Goal: Transaction & Acquisition: Book appointment/travel/reservation

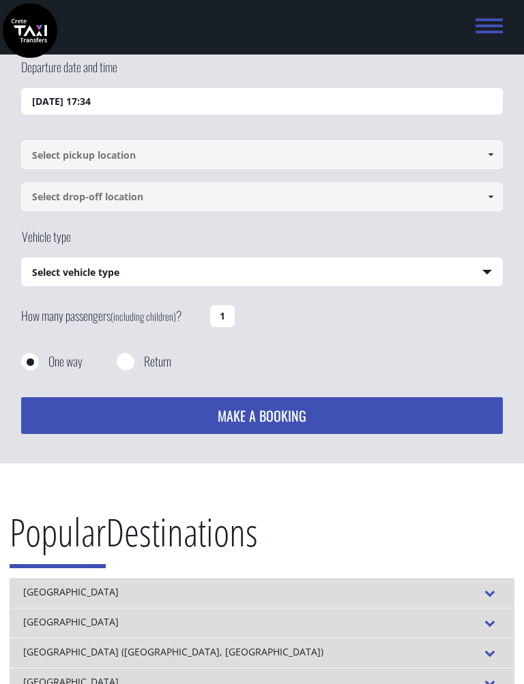
click at [25, 101] on input "27/08/2025 17:34" at bounding box center [262, 101] width 482 height 27
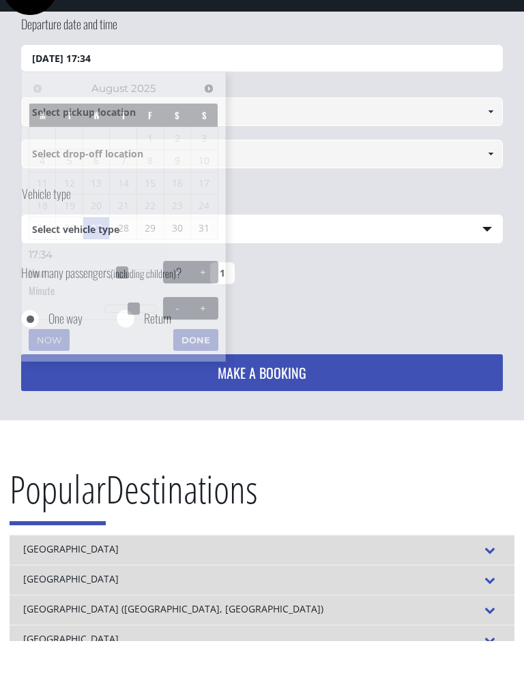
scroll to position [14, 0]
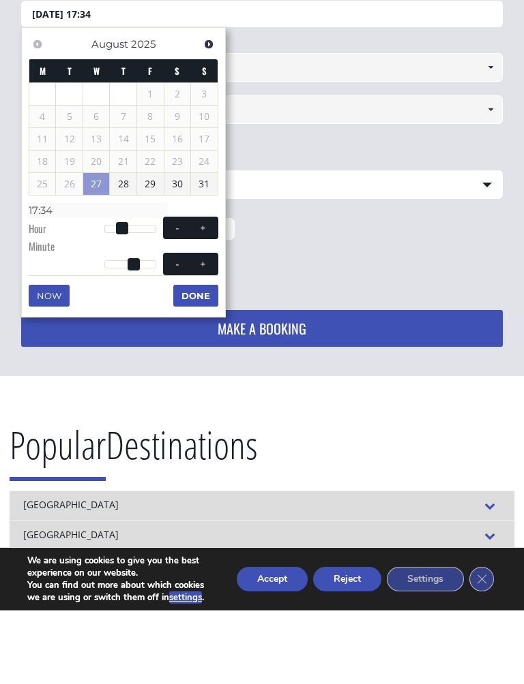
click at [113, 247] on link "28" at bounding box center [123, 258] width 27 height 22
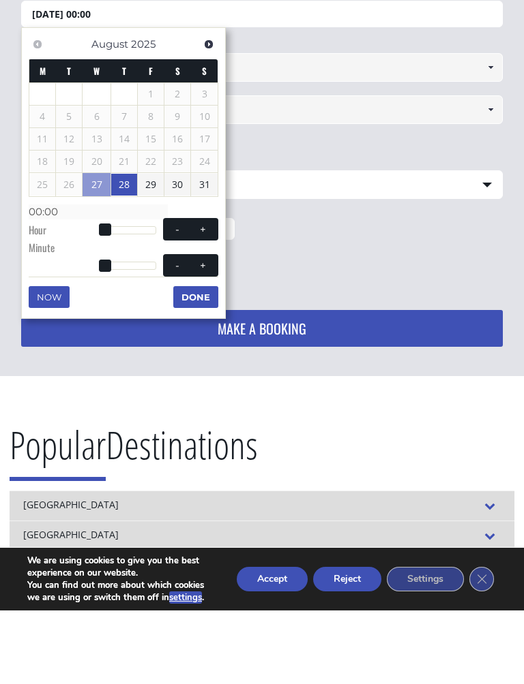
click at [129, 247] on link "28" at bounding box center [124, 258] width 26 height 22
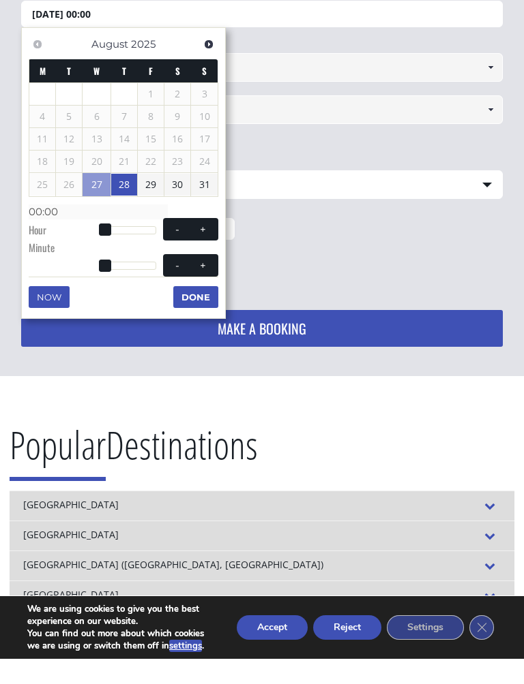
scroll to position [67, 0]
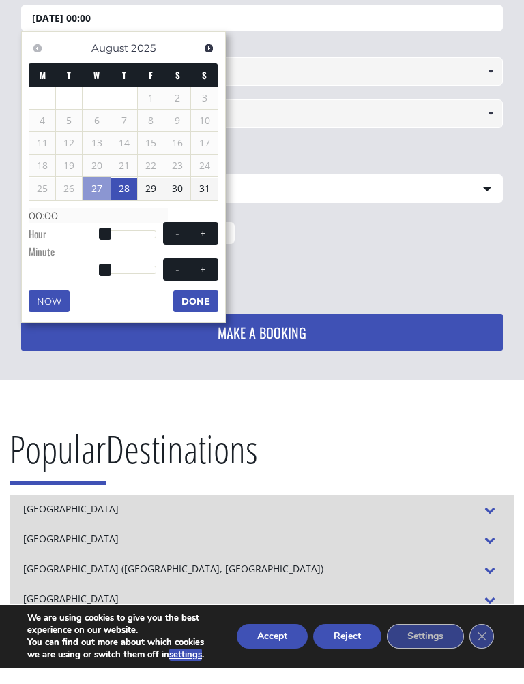
click at [196, 307] on button "Done" at bounding box center [195, 318] width 45 height 22
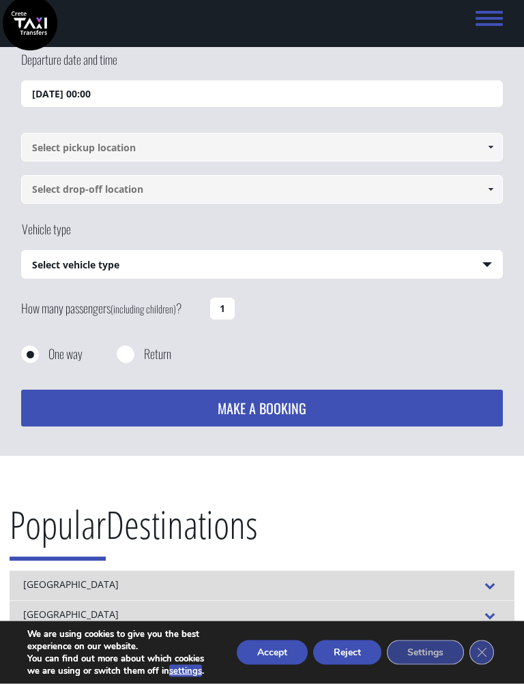
scroll to position [0, 0]
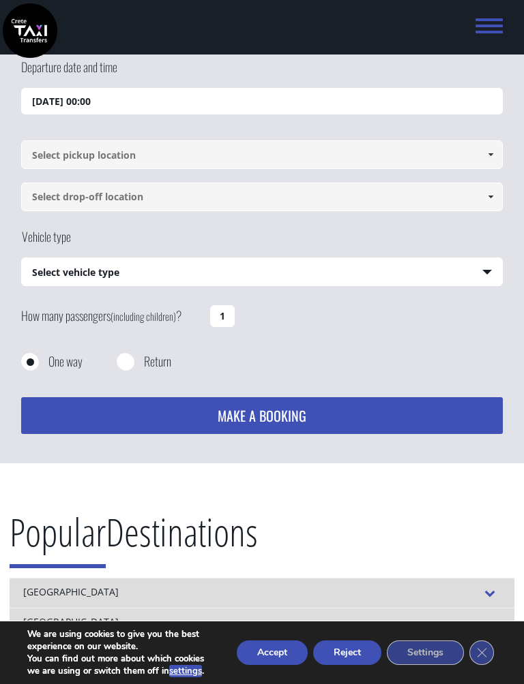
click at [142, 98] on input "28/08/2025 00:00" at bounding box center [262, 101] width 482 height 27
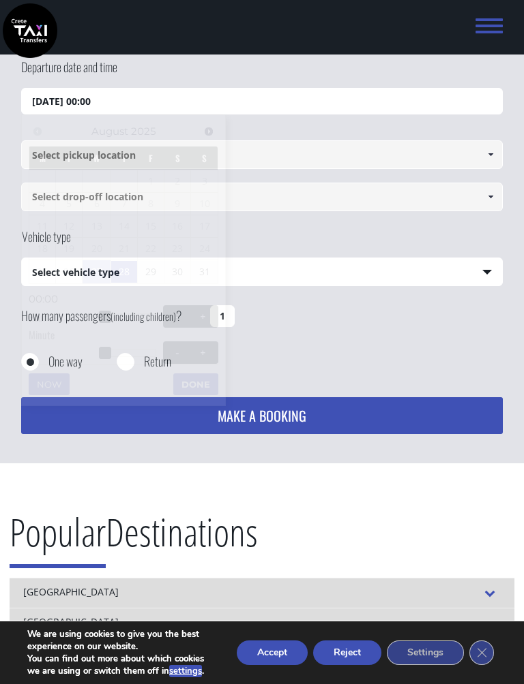
scroll to position [14, 0]
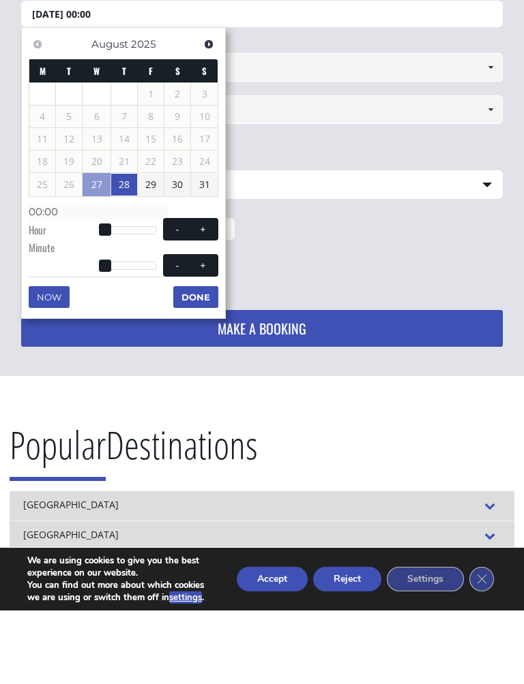
click at [122, 247] on link "28" at bounding box center [124, 258] width 26 height 22
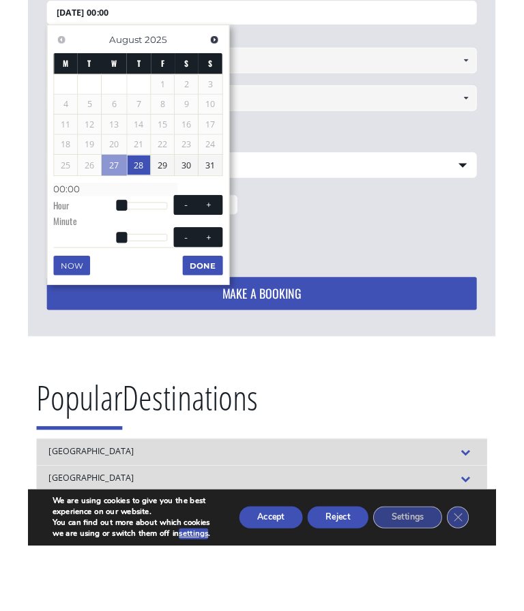
scroll to position [13, 0]
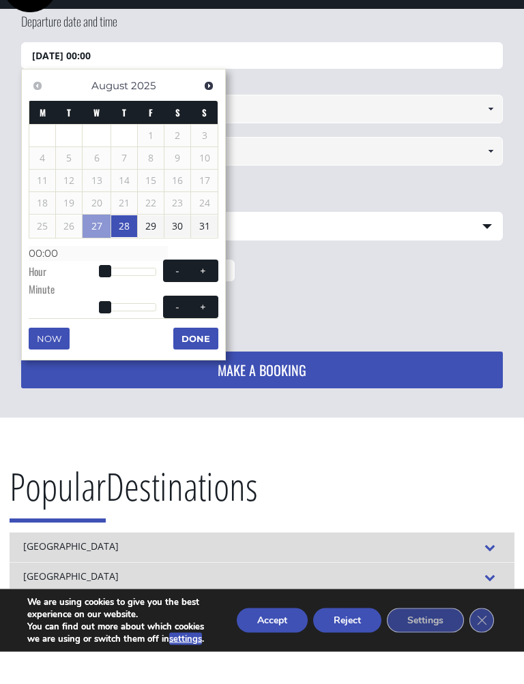
click at [206, 299] on span at bounding box center [202, 304] width 11 height 11
type input "28/08/2025 01:00"
type input "01:00"
click at [205, 299] on span at bounding box center [202, 304] width 11 height 11
type input "28/08/2025 02:00"
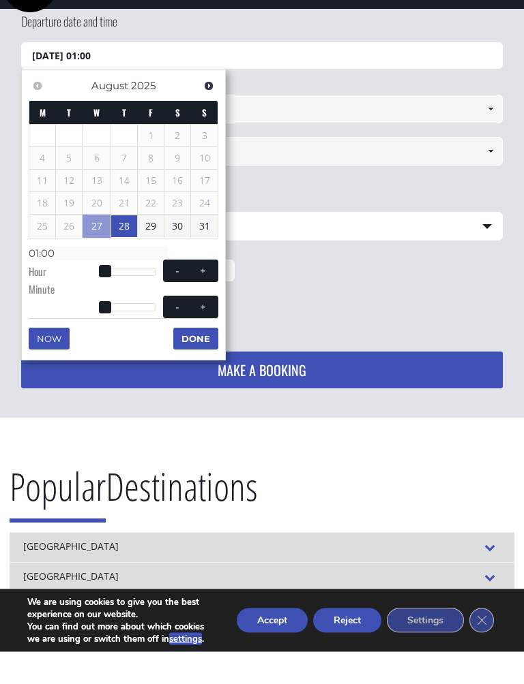
type input "02:00"
click at [201, 299] on span at bounding box center [202, 304] width 11 height 11
type input "28/08/2025 03:00"
type input "03:00"
click at [200, 299] on span at bounding box center [202, 304] width 11 height 11
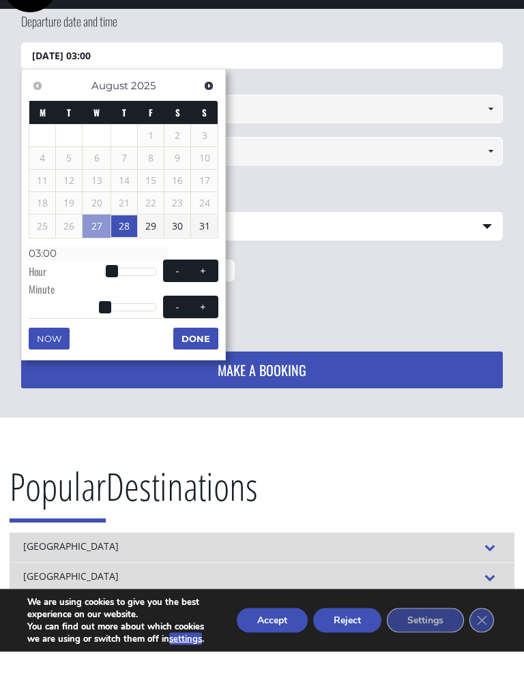
type input "28/08/2025 04:00"
type input "04:00"
click at [199, 299] on span at bounding box center [202, 304] width 11 height 11
type input "28/08/2025 05:00"
type input "05:00"
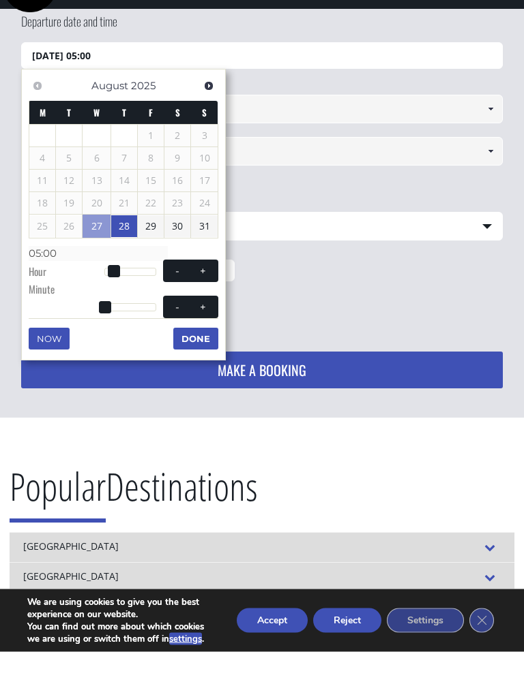
click at [199, 299] on span at bounding box center [202, 304] width 11 height 11
type input "28/08/2025 06:00"
type input "06:00"
click at [200, 299] on span at bounding box center [202, 304] width 11 height 11
type input "28/08/2025 07:00"
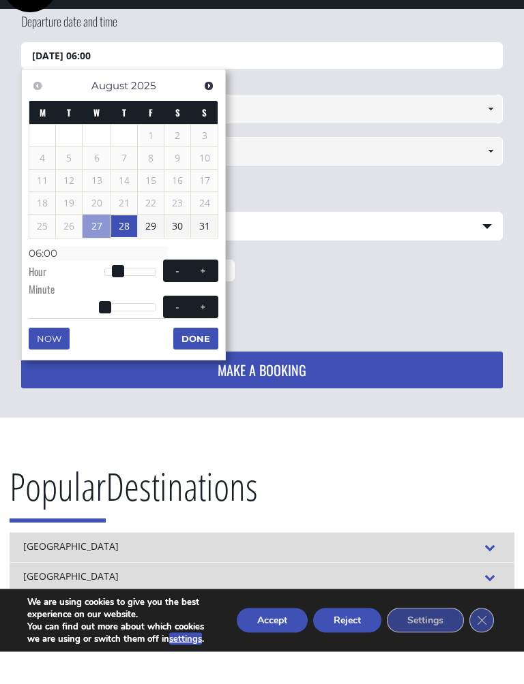
type input "07:00"
click at [200, 299] on span at bounding box center [202, 304] width 11 height 11
type input "28/08/2025 08:00"
type input "08:00"
click at [197, 299] on span at bounding box center [202, 304] width 11 height 11
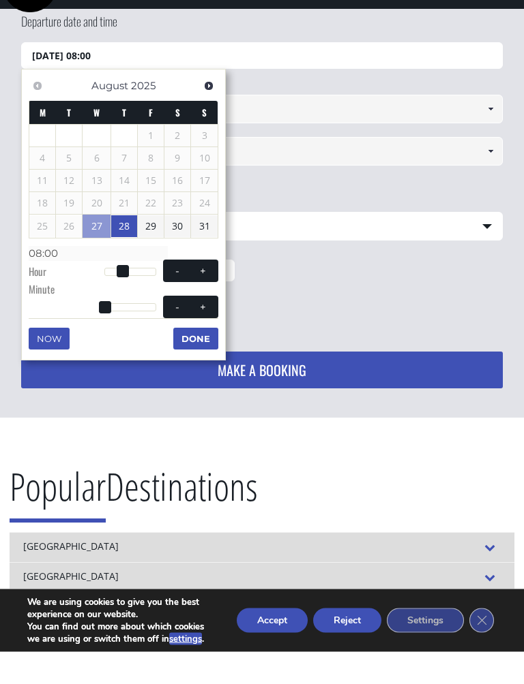
type input "28/08/2025 09:00"
type input "09:00"
click at [196, 297] on button "+" at bounding box center [202, 303] width 25 height 13
type input "28/08/2025 10:00"
type input "10:00"
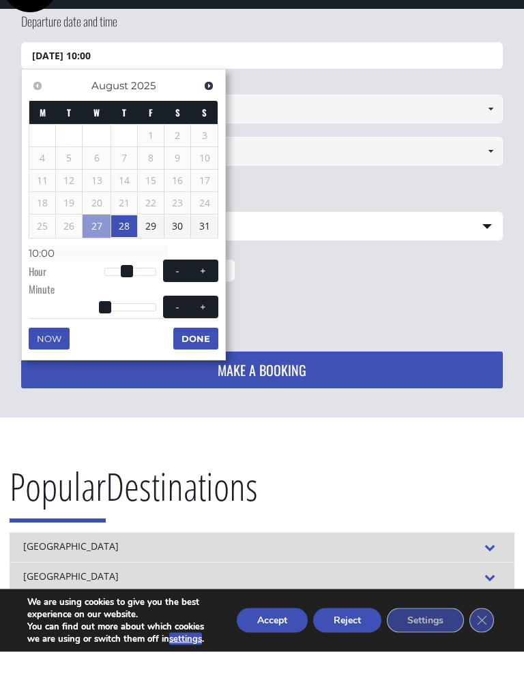
click at [197, 299] on span at bounding box center [202, 304] width 11 height 11
type input "28/08/2025 11:00"
type input "11:00"
click at [196, 297] on button "+" at bounding box center [202, 303] width 25 height 13
type input "28/08/2025 12:00"
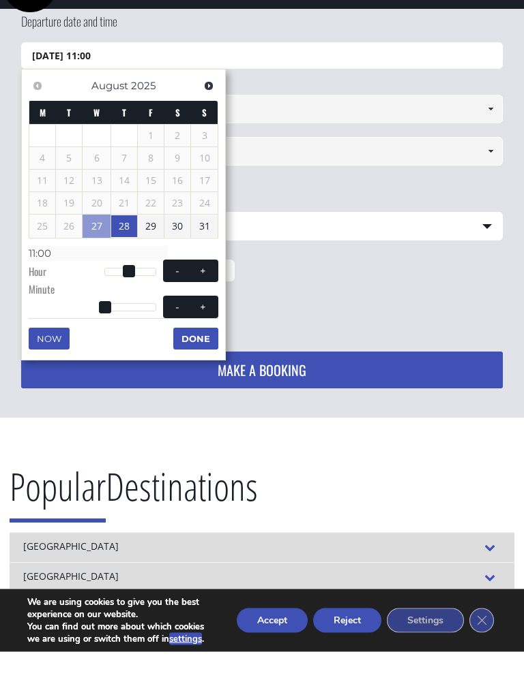
type input "12:00"
click at [199, 297] on button "+" at bounding box center [202, 303] width 25 height 13
type input "28/08/2025 13:00"
type input "13:00"
click at [198, 299] on span at bounding box center [202, 304] width 11 height 11
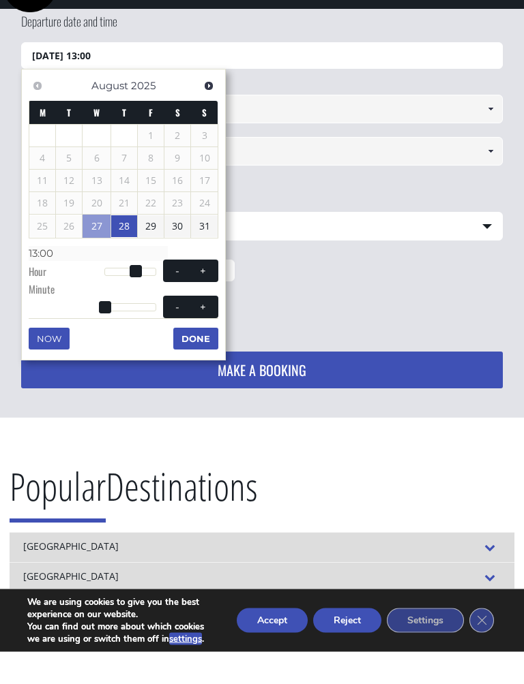
type input "28/08/2025 14:00"
type input "14:00"
click at [211, 333] on button "+" at bounding box center [202, 339] width 25 height 13
type input "28/08/2025 14:01"
type input "14:01"
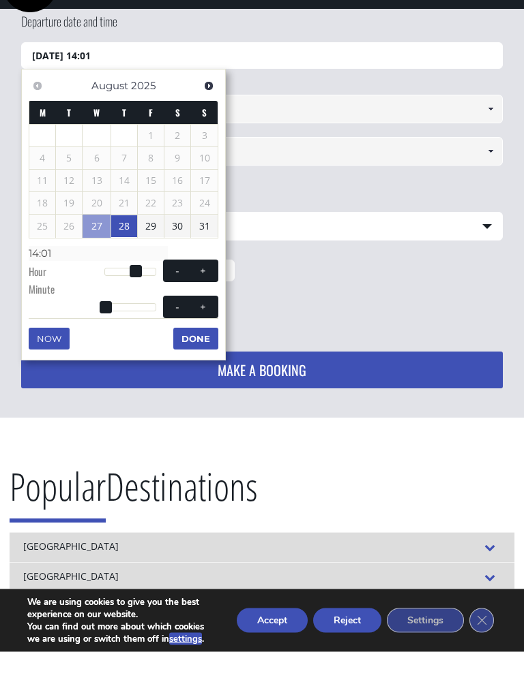
click at [211, 333] on button "+" at bounding box center [202, 339] width 25 height 13
type input "28/08/2025 14:02"
type input "14:02"
click at [201, 334] on span at bounding box center [202, 339] width 11 height 11
type input "28/08/2025 14:03"
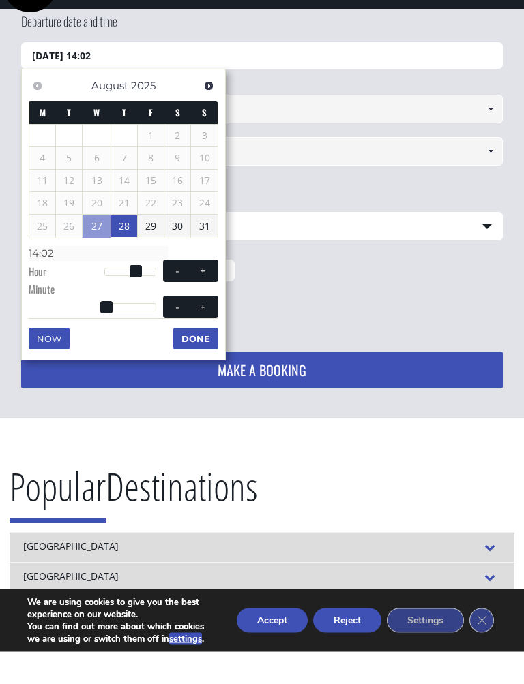
type input "14:03"
click at [200, 334] on span at bounding box center [202, 339] width 11 height 11
type input "28/08/2025 14:04"
type input "14:04"
click at [200, 334] on span at bounding box center [202, 339] width 11 height 11
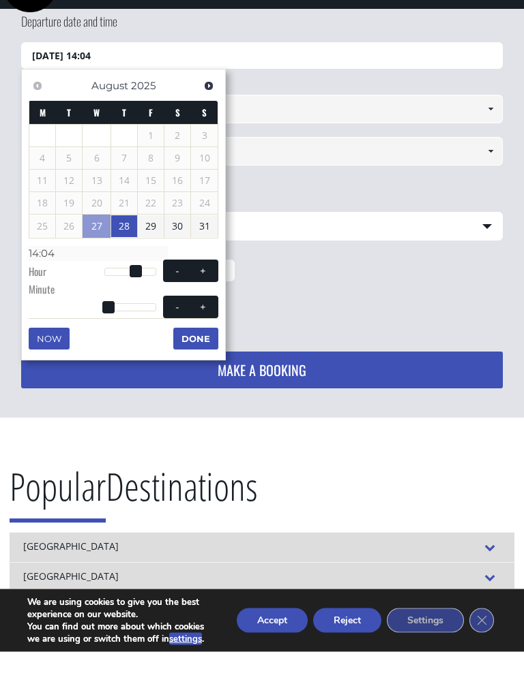
type input "28/08/2025 14:05"
type input "14:05"
click at [199, 334] on span at bounding box center [202, 339] width 11 height 11
type input "28/08/2025 14:06"
type input "14:06"
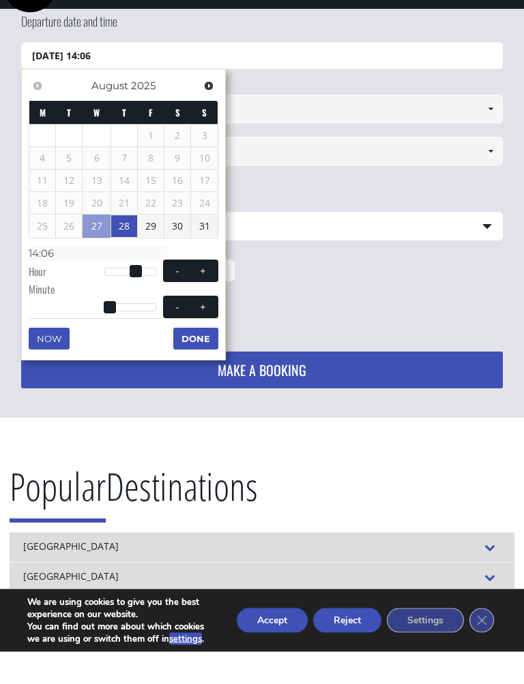
click at [200, 334] on span at bounding box center [202, 339] width 11 height 11
type input "28/08/2025 14:07"
type input "14:07"
click at [199, 334] on span at bounding box center [202, 339] width 11 height 11
type input "28/08/2025 14:08"
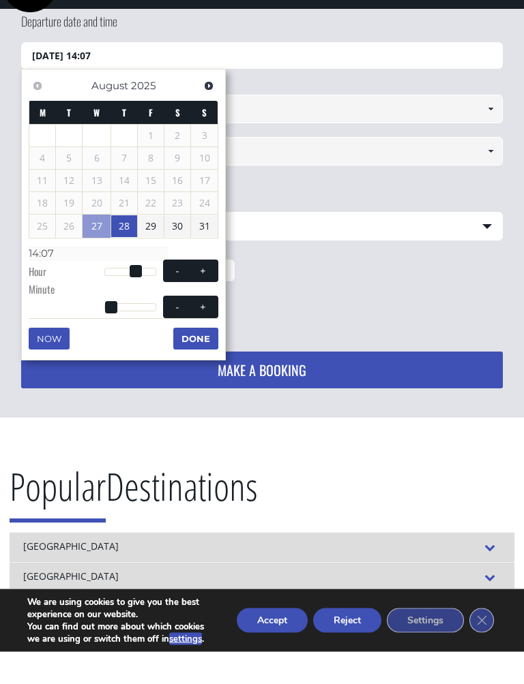
type input "14:08"
click at [202, 334] on span at bounding box center [202, 339] width 11 height 11
type input "28/08/2025 14:09"
type input "14:09"
click at [202, 334] on span at bounding box center [202, 339] width 11 height 11
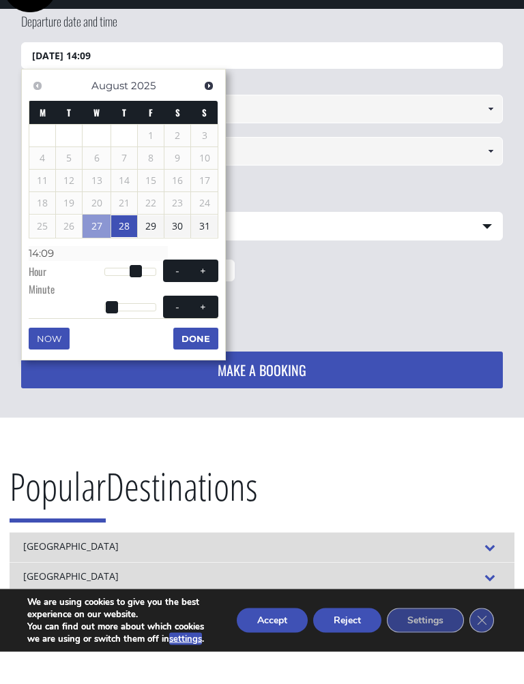
type input "28/08/2025 14:10"
type input "14:10"
click at [200, 334] on span at bounding box center [202, 339] width 11 height 11
type input "28/08/2025 14:11"
type input "14:11"
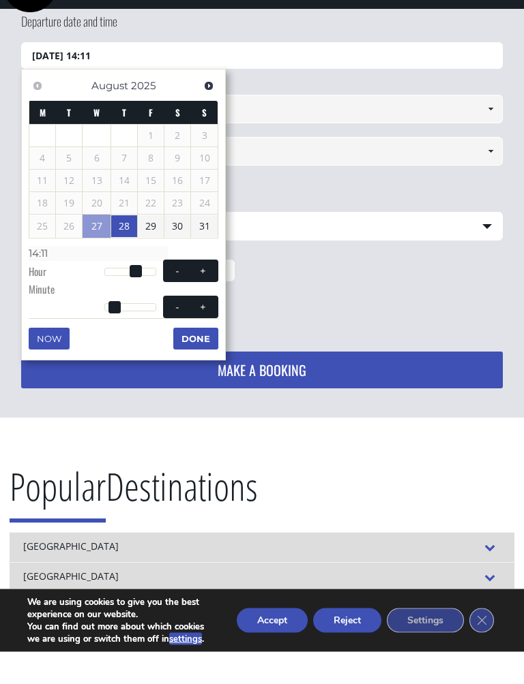
click at [200, 334] on span at bounding box center [202, 339] width 11 height 11
type input "28/08/2025 14:12"
type input "14:12"
click at [198, 334] on span at bounding box center [202, 339] width 11 height 11
type input "28/08/2025 14:13"
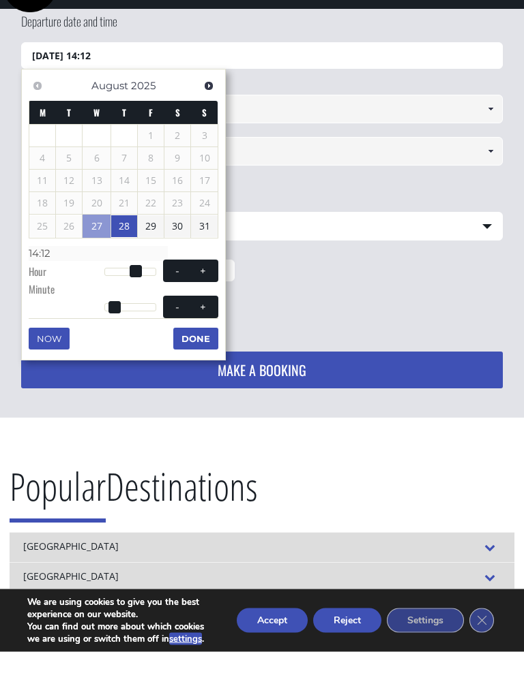
type input "14:13"
click at [198, 334] on span at bounding box center [202, 339] width 11 height 11
type input "28/08/2025 14:14"
type input "14:14"
click at [198, 334] on span at bounding box center [202, 339] width 11 height 11
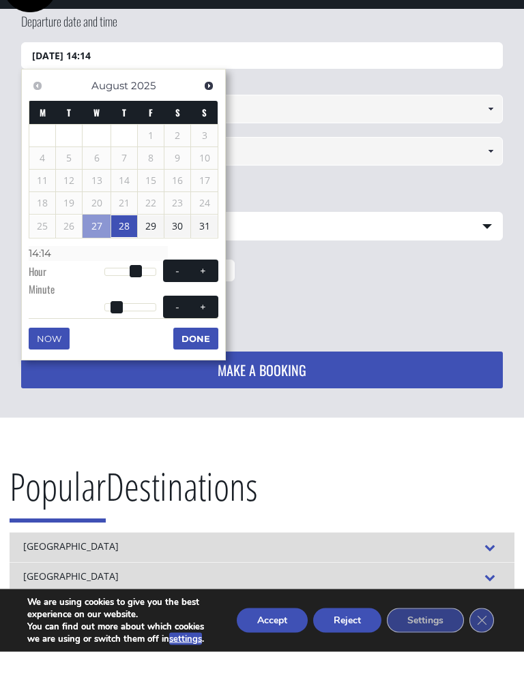
type input "28/08/2025 14:15"
type input "14:15"
click at [202, 361] on button "Done" at bounding box center [195, 372] width 45 height 22
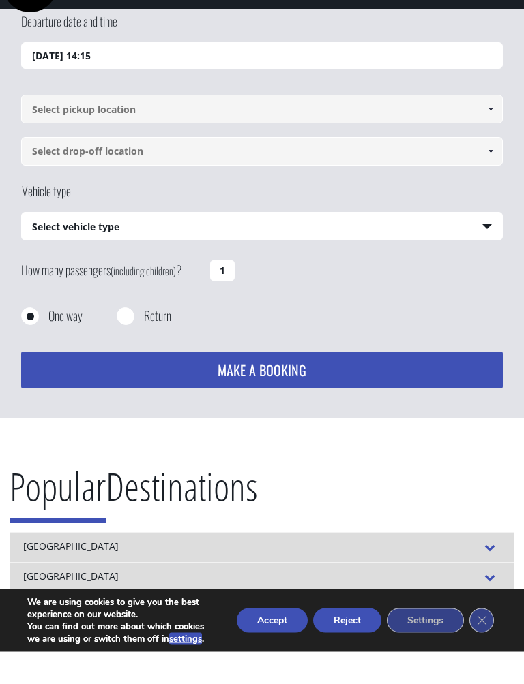
click at [204, 127] on input at bounding box center [262, 141] width 482 height 29
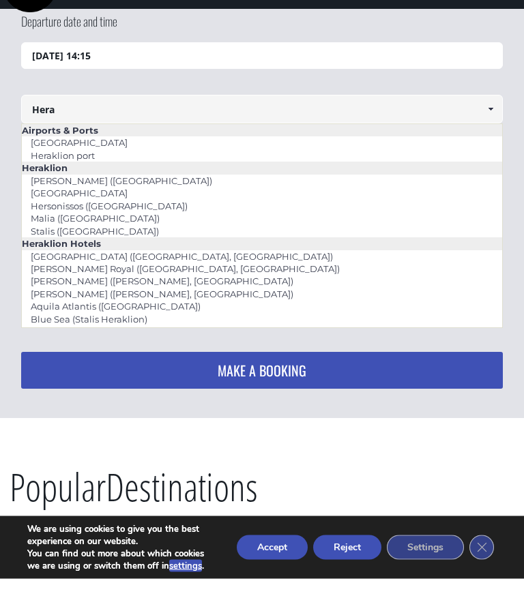
click at [52, 166] on link "[GEOGRAPHIC_DATA]" at bounding box center [79, 175] width 115 height 19
type input "[GEOGRAPHIC_DATA]"
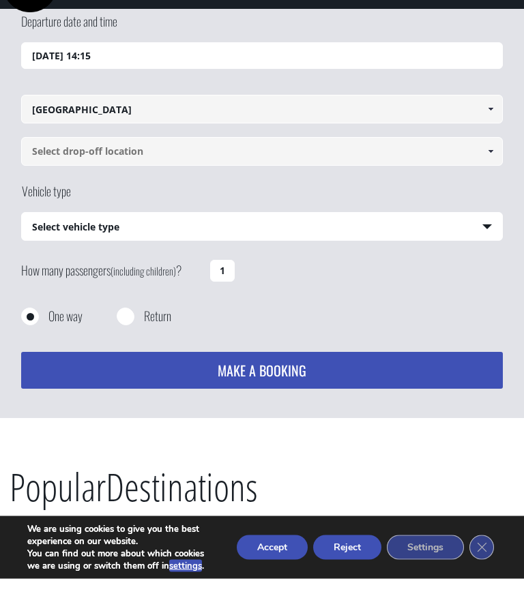
click at [45, 170] on input at bounding box center [262, 184] width 482 height 29
type input "R"
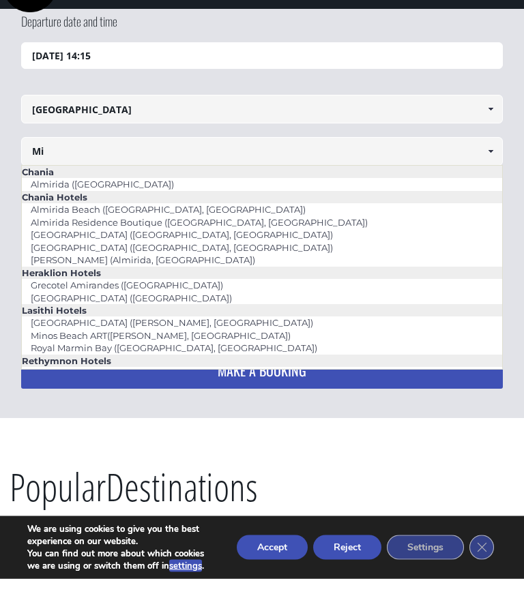
type input "M"
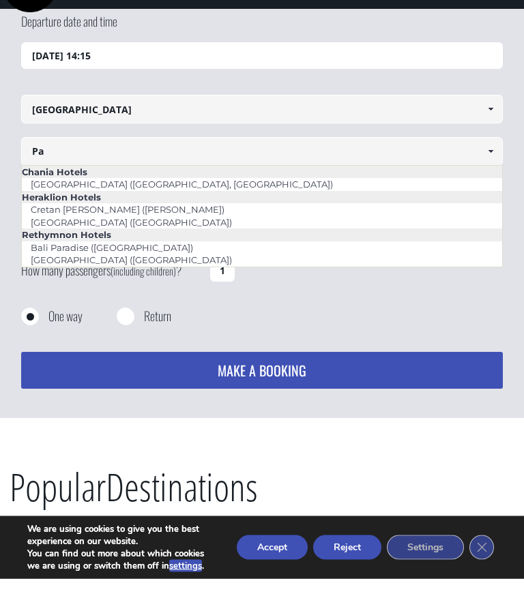
type input "P"
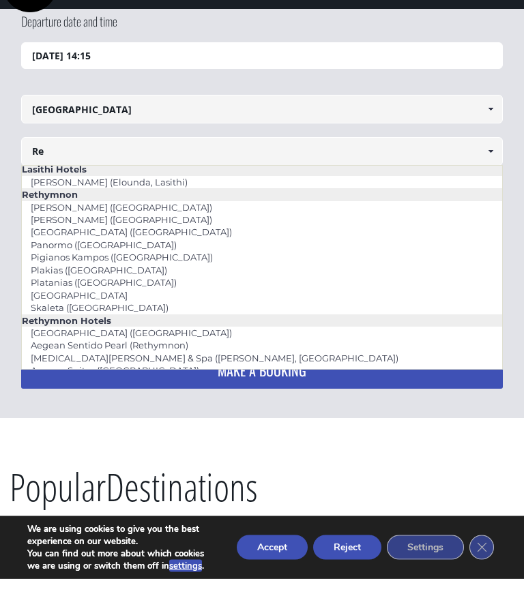
scroll to position [365, 0]
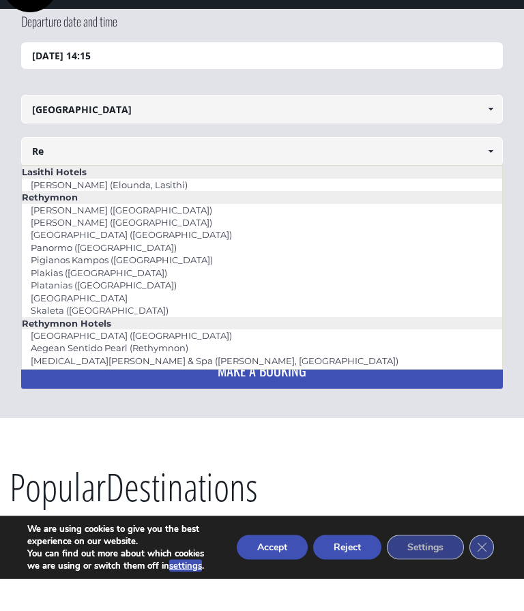
click at [131, 308] on link "Platanias ([GEOGRAPHIC_DATA])" at bounding box center [104, 317] width 164 height 19
type input "Platanias ([GEOGRAPHIC_DATA])"
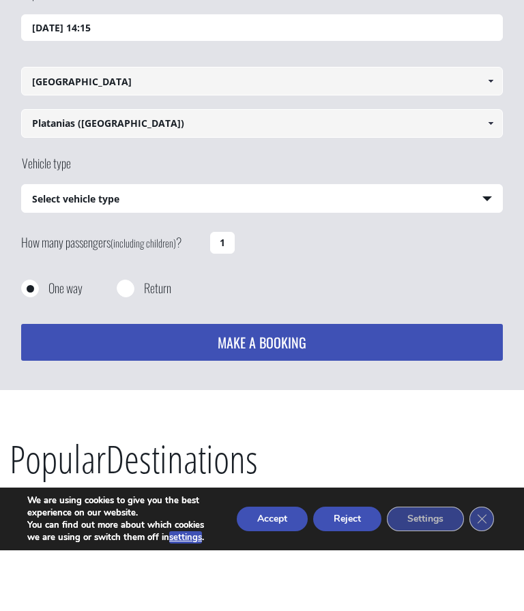
click at [35, 245] on select "Select vehicle type Taxi (4 passengers) Mercedes E Class Mini Van (7 passengers…" at bounding box center [262, 259] width 481 height 29
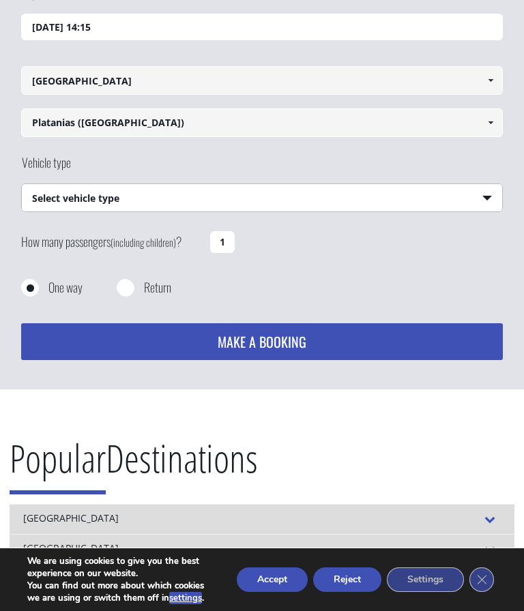
click at [40, 194] on select "Select vehicle type Taxi (4 passengers) Mercedes E Class Mini Van (7 passengers…" at bounding box center [262, 198] width 481 height 29
click at [399, 192] on select "Select vehicle type Taxi (4 passengers) Mercedes E Class Mini Van (7 passengers…" at bounding box center [262, 198] width 481 height 29
click at [228, 245] on input "1" at bounding box center [222, 242] width 25 height 22
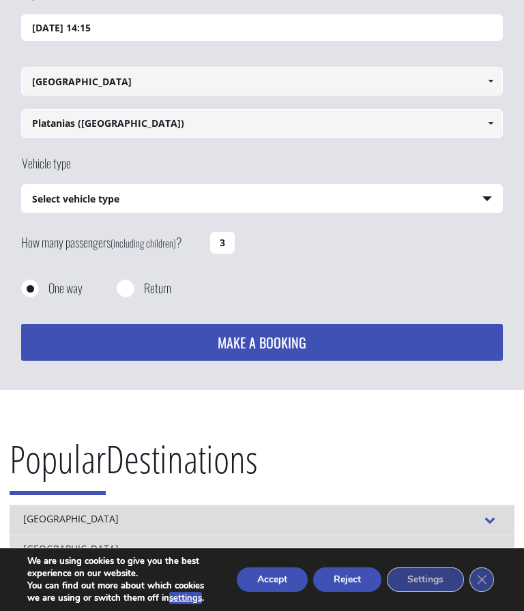
type input "3"
click at [406, 193] on select "Select vehicle type Taxi (4 passengers) Mercedes E Class Mini Van (7 passengers…" at bounding box center [262, 199] width 481 height 29
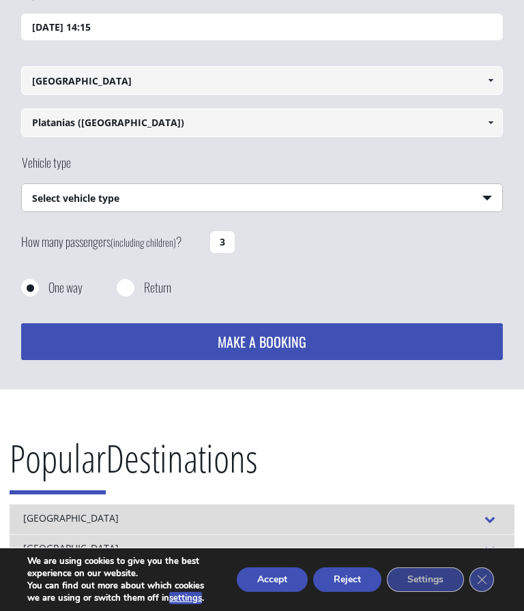
select select "4604"
click at [383, 336] on button "MAKE A BOOKING" at bounding box center [262, 341] width 482 height 37
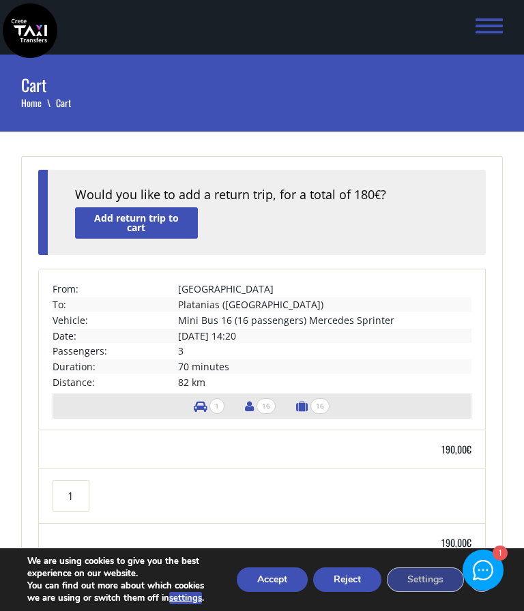
click at [359, 570] on button "Reject" at bounding box center [347, 579] width 68 height 25
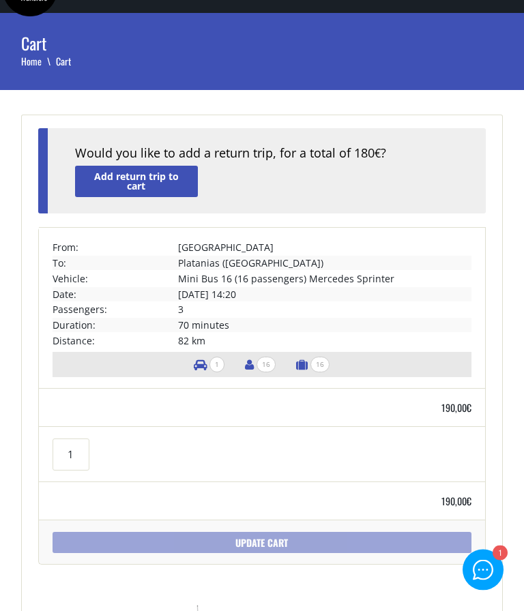
scroll to position [42, 0]
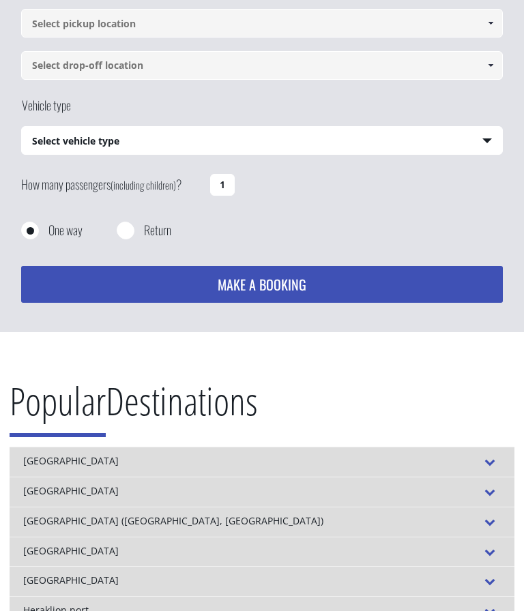
click at [67, 132] on select "Select vehicle type Taxi (4 passengers) Mercedes E Class Mini Van (7 passengers…" at bounding box center [262, 141] width 481 height 29
select select "540"
click at [247, 180] on div "How many passengers (including children) ? 1" at bounding box center [262, 194] width 482 height 53
click at [224, 187] on input "1" at bounding box center [222, 185] width 25 height 22
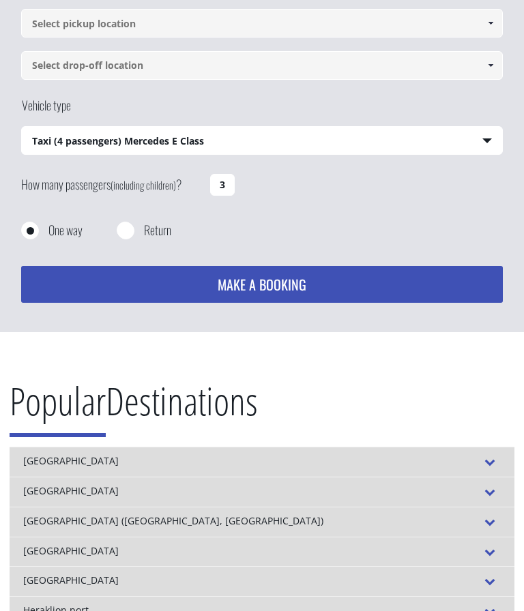
type input "3"
click at [408, 213] on div "How many passengers (including children) ? 3" at bounding box center [262, 195] width 482 height 53
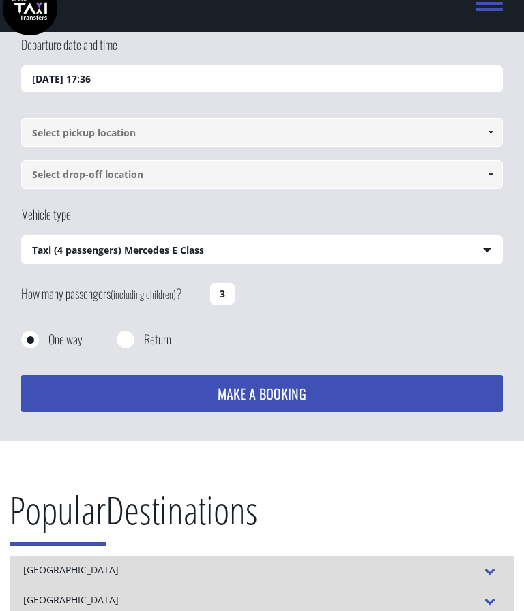
scroll to position [0, 0]
